Goal: Transaction & Acquisition: Subscribe to service/newsletter

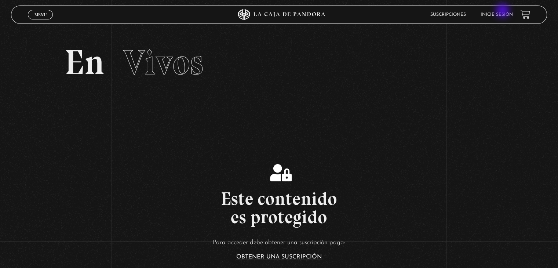
click at [503, 11] on li "Inicie sesión" at bounding box center [497, 14] width 32 height 11
click at [505, 15] on link "Inicie sesión" at bounding box center [497, 14] width 32 height 4
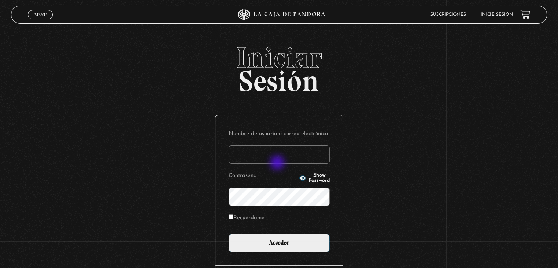
type input "berna_16_jmor@hotmail.com"
click at [232, 215] on input "Recuérdame" at bounding box center [231, 216] width 5 height 5
checkbox input "true"
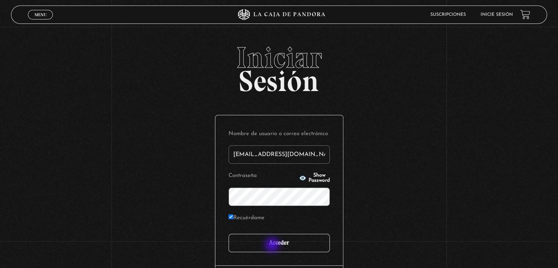
click at [273, 245] on input "Acceder" at bounding box center [279, 243] width 101 height 18
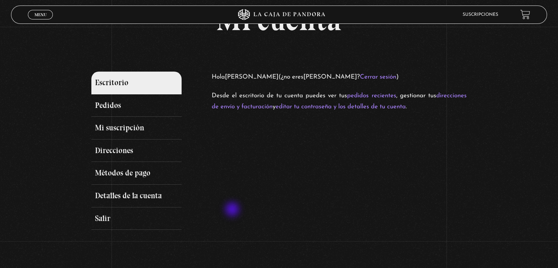
scroll to position [48, 0]
click at [48, 14] on link "Menu Cerrar" at bounding box center [40, 15] width 25 height 10
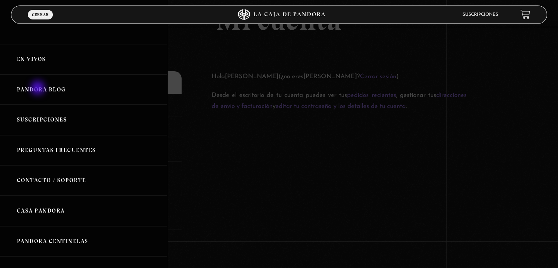
click at [39, 88] on link "Pandora Blog" at bounding box center [83, 89] width 167 height 30
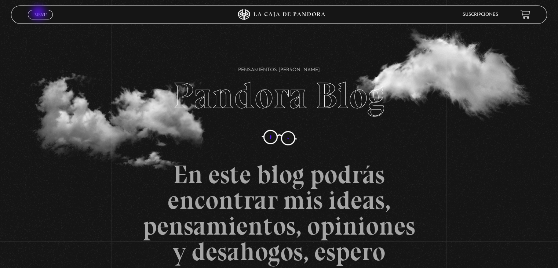
click at [39, 14] on span "Menu" at bounding box center [40, 14] width 12 height 4
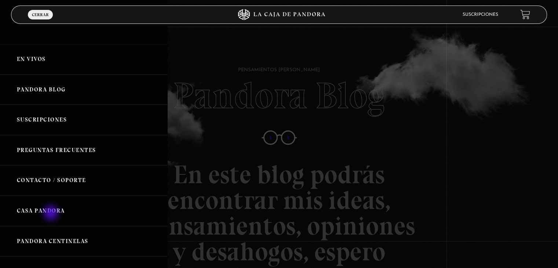
click at [52, 214] on link "Casa Pandora" at bounding box center [83, 211] width 167 height 30
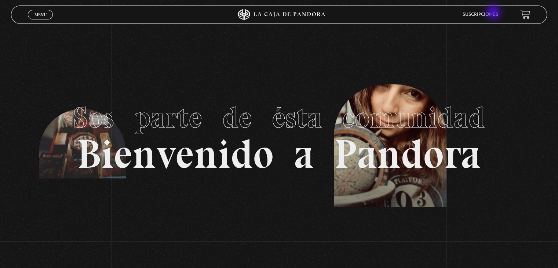
click at [494, 13] on link "Suscripciones" at bounding box center [481, 14] width 36 height 4
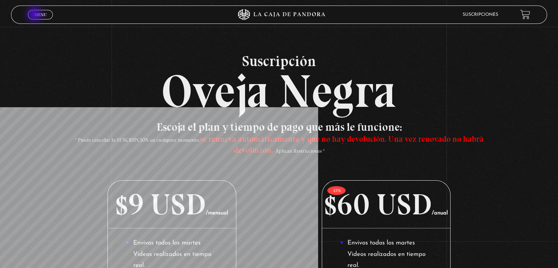
click at [35, 15] on span "Menu" at bounding box center [40, 14] width 12 height 4
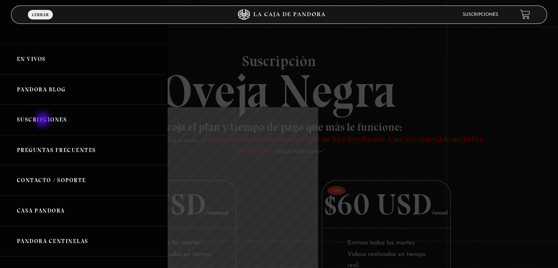
click at [44, 120] on link "Suscripciones" at bounding box center [83, 120] width 167 height 30
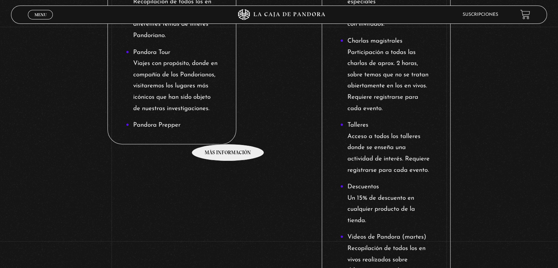
scroll to position [672, 0]
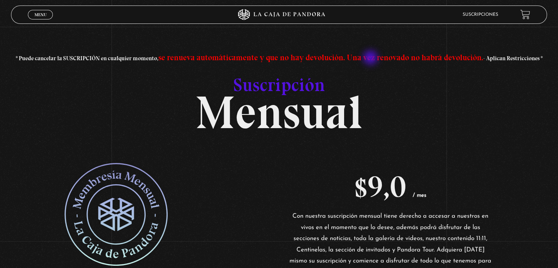
click at [371, 58] on span "se renueva automáticamente y que no hay devolución. Una vez renovado no habrá d…" at bounding box center [321, 57] width 325 height 10
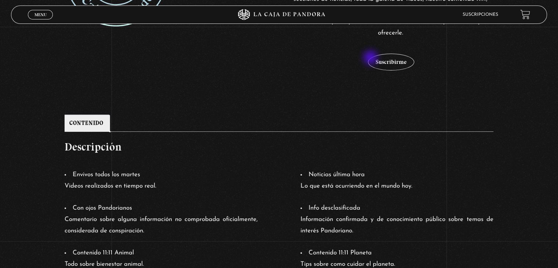
scroll to position [238, 0]
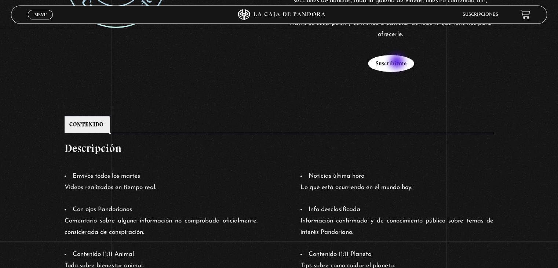
click at [398, 62] on button "Suscribirme" at bounding box center [391, 63] width 46 height 17
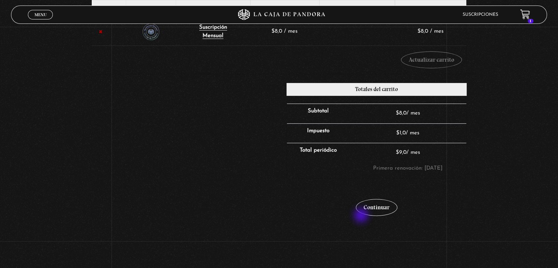
scroll to position [157, 0]
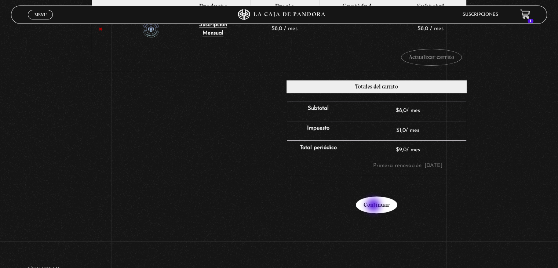
click at [374, 206] on link "Continuar" at bounding box center [376, 204] width 41 height 17
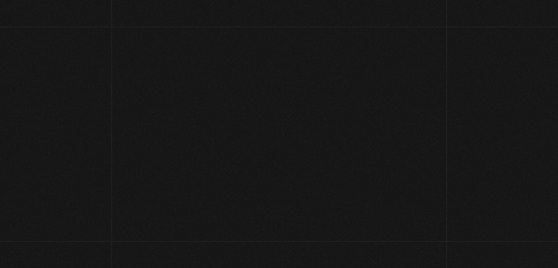
select select "CR-A"
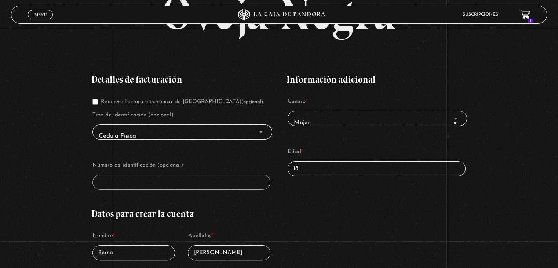
scroll to position [91, 0]
click at [39, 14] on span "Menu" at bounding box center [40, 14] width 12 height 4
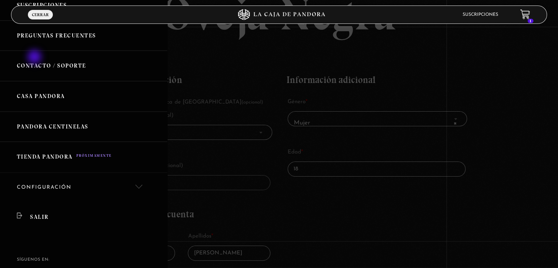
scroll to position [116, 0]
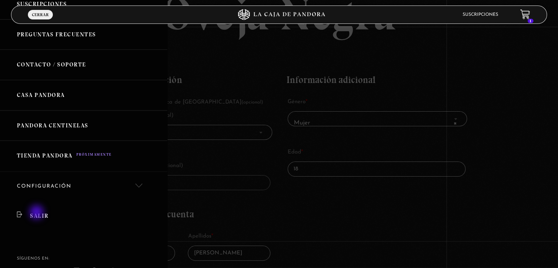
click at [37, 213] on link "Salir" at bounding box center [83, 216] width 167 height 30
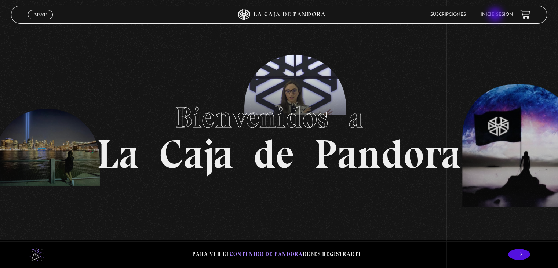
click at [496, 15] on link "Inicie sesión" at bounding box center [497, 14] width 32 height 4
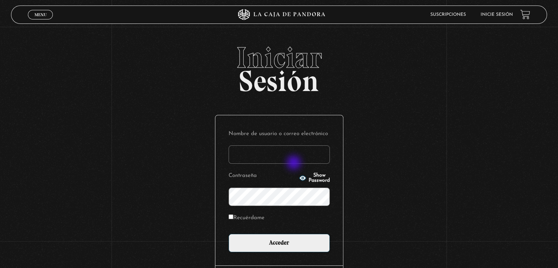
type input "[EMAIL_ADDRESS][DOMAIN_NAME]"
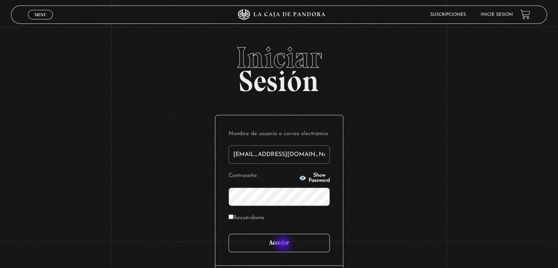
click at [284, 244] on input "Acceder" at bounding box center [279, 243] width 101 height 18
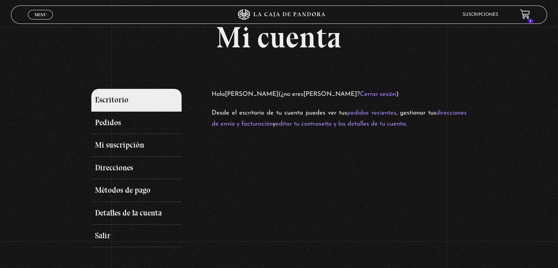
scroll to position [31, 0]
click at [258, 120] on link "direcciones de envío y facturación" at bounding box center [339, 119] width 255 height 18
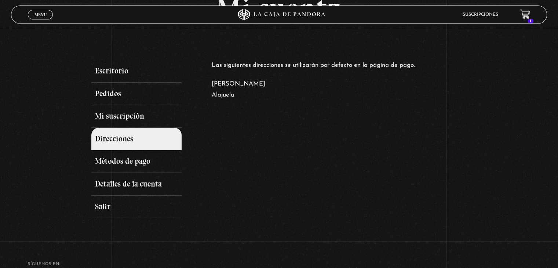
scroll to position [60, 0]
click at [116, 117] on link "Mi suscripción" at bounding box center [136, 116] width 90 height 23
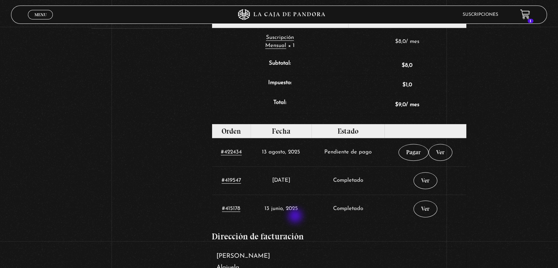
scroll to position [252, 0]
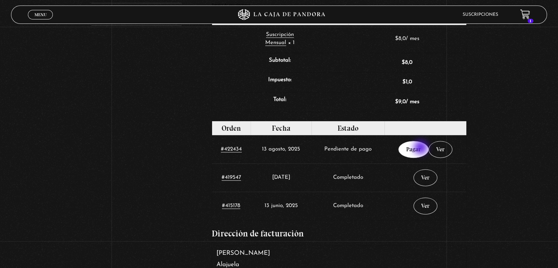
click at [422, 148] on link "Pagar" at bounding box center [414, 149] width 30 height 17
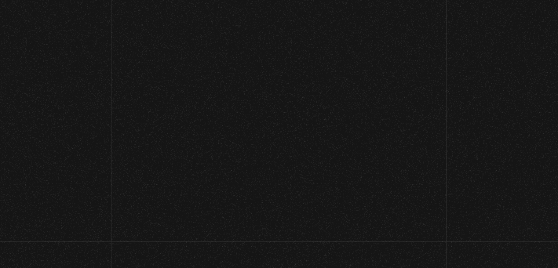
select select "CR-A"
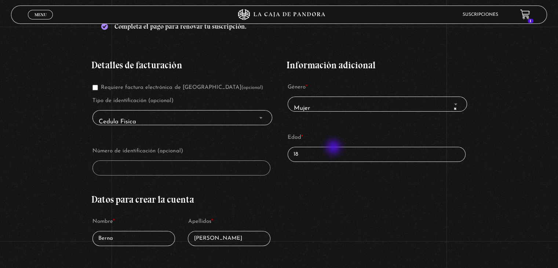
scroll to position [141, 0]
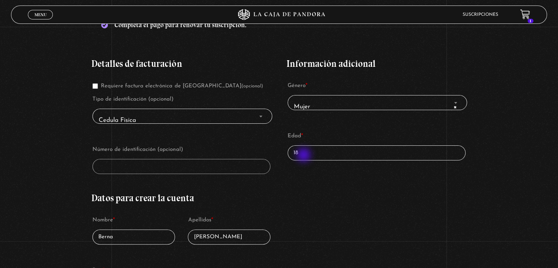
click at [305, 156] on input "18" at bounding box center [377, 152] width 178 height 15
type input "6"
type input "35"
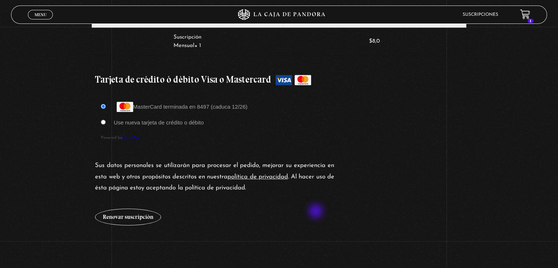
scroll to position [606, 0]
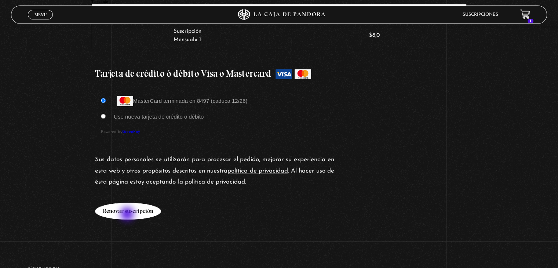
click at [128, 215] on button "Renovar suscripción" at bounding box center [128, 211] width 66 height 17
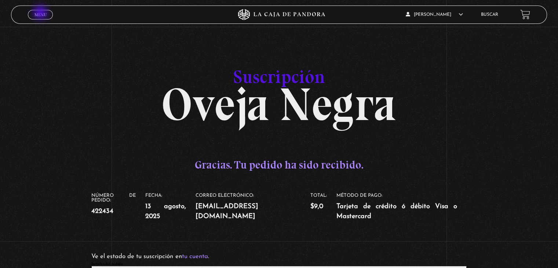
click at [41, 13] on span "Menu" at bounding box center [40, 14] width 12 height 4
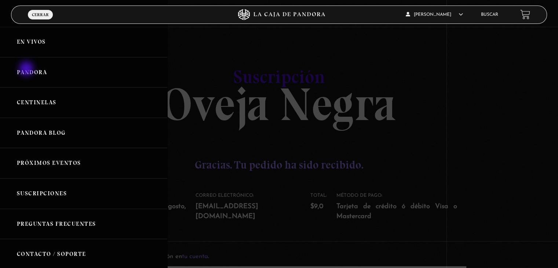
click at [27, 69] on link "Pandora" at bounding box center [83, 72] width 167 height 30
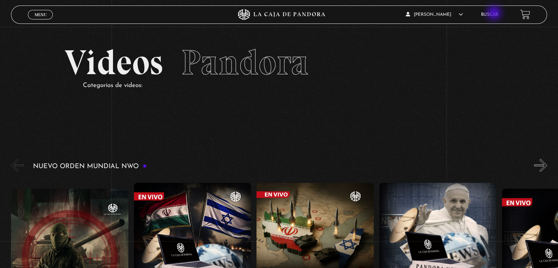
click at [495, 14] on link "Buscar" at bounding box center [489, 14] width 17 height 4
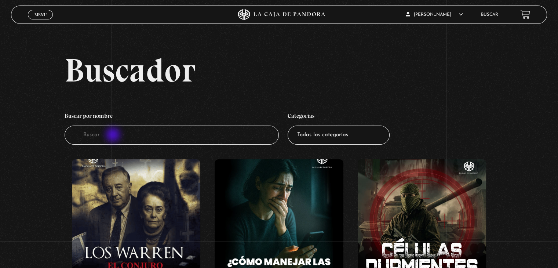
click at [114, 135] on input "Buscador" at bounding box center [172, 134] width 214 height 19
type input "naves"
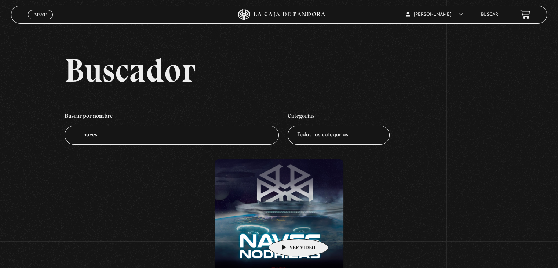
click at [287, 228] on figure at bounding box center [279, 225] width 128 height 132
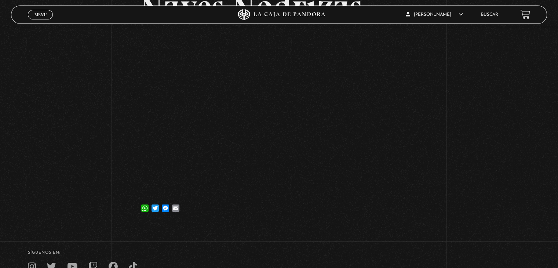
scroll to position [79, 0]
